Goal: Task Accomplishment & Management: Use online tool/utility

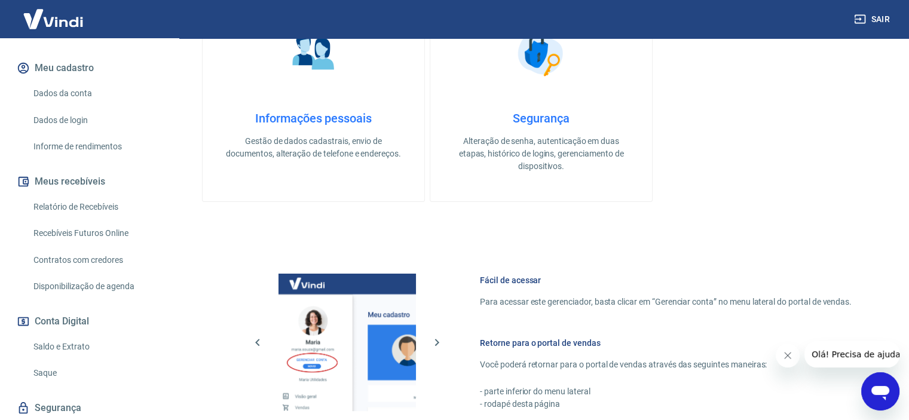
scroll to position [167, 0]
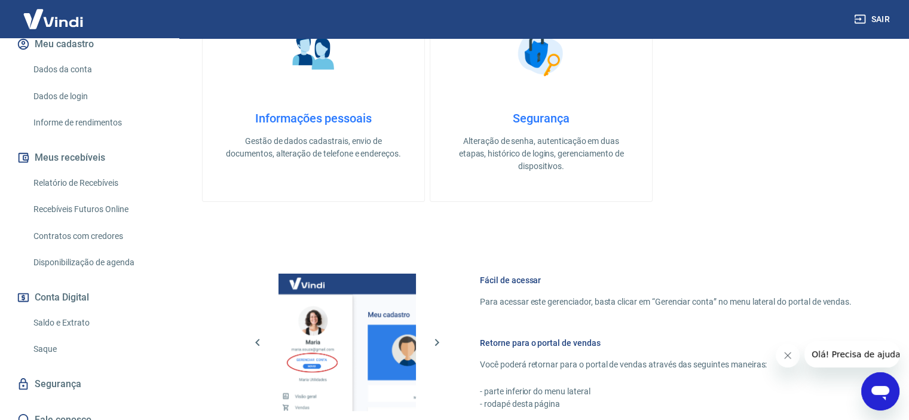
click at [62, 337] on link "Saque" at bounding box center [97, 349] width 136 height 25
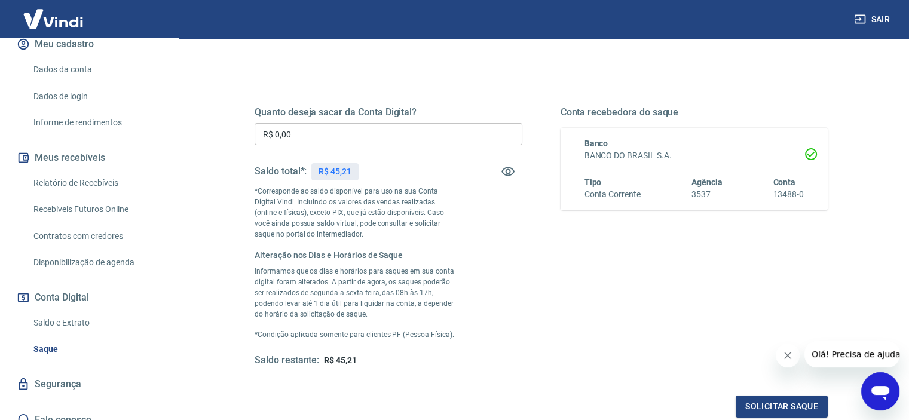
scroll to position [139, 0]
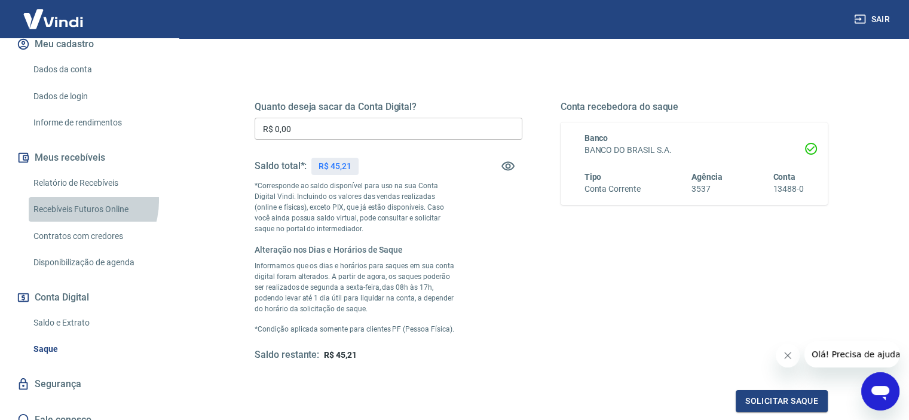
click at [74, 197] on link "Recebíveis Futuros Online" at bounding box center [97, 209] width 136 height 25
